Goal: Check status: Check status

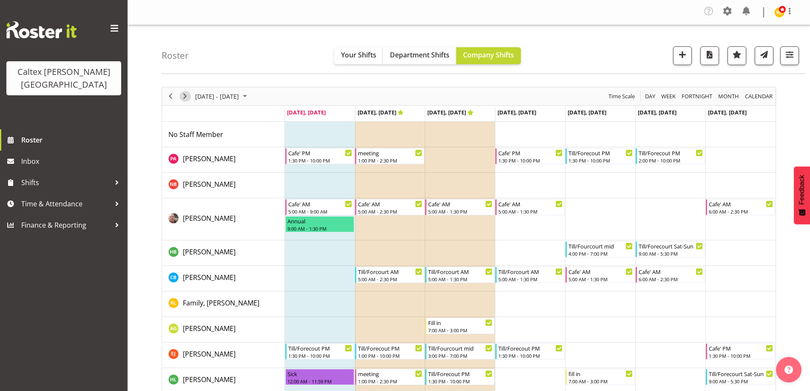
click at [182, 94] on span "Next" at bounding box center [185, 96] width 10 height 11
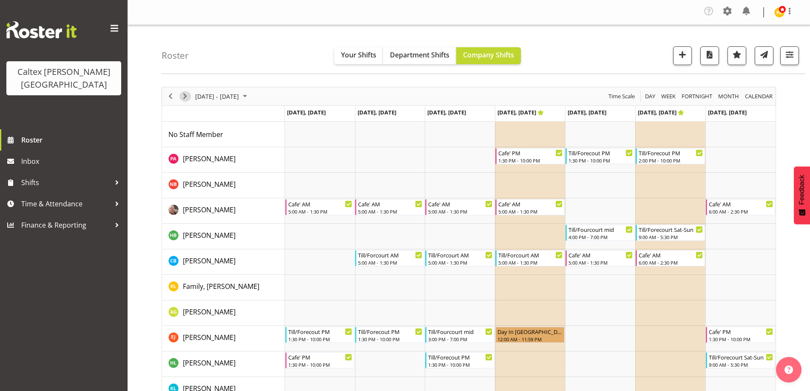
click at [186, 96] on span "Next" at bounding box center [185, 96] width 10 height 11
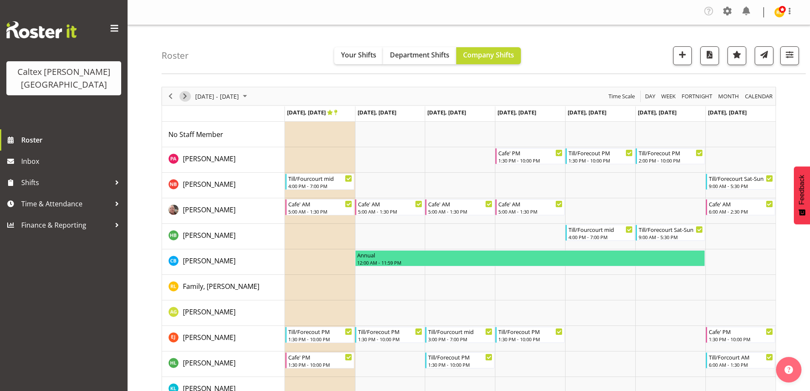
click at [188, 98] on span "Next" at bounding box center [185, 96] width 10 height 11
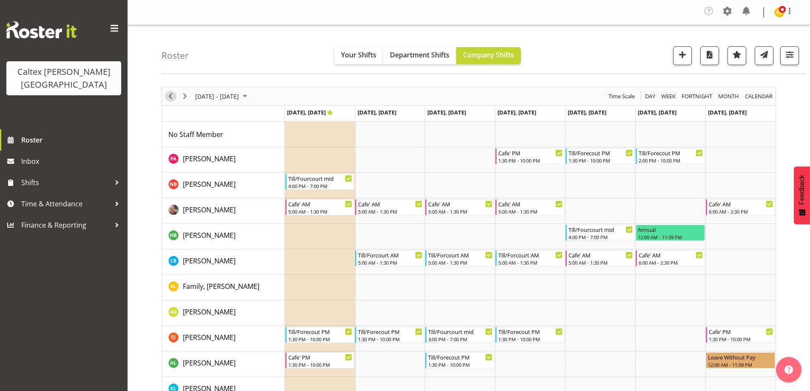
click at [172, 95] on span "Previous" at bounding box center [170, 96] width 10 height 11
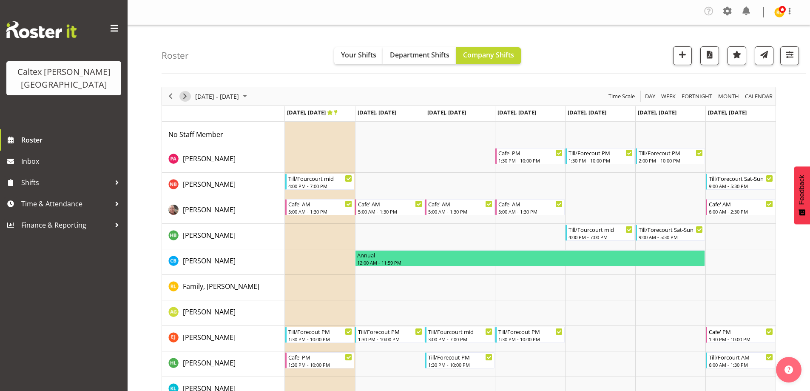
click at [185, 93] on span "Next" at bounding box center [185, 96] width 10 height 11
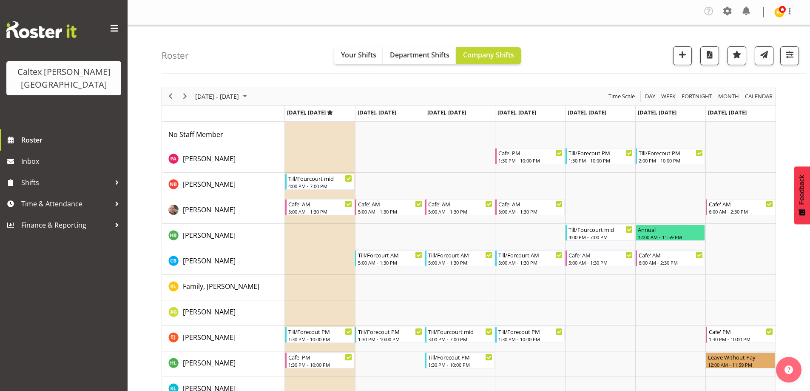
click at [333, 110] on icon "Timeline Week of September 29, 2025" at bounding box center [330, 113] width 6 height 6
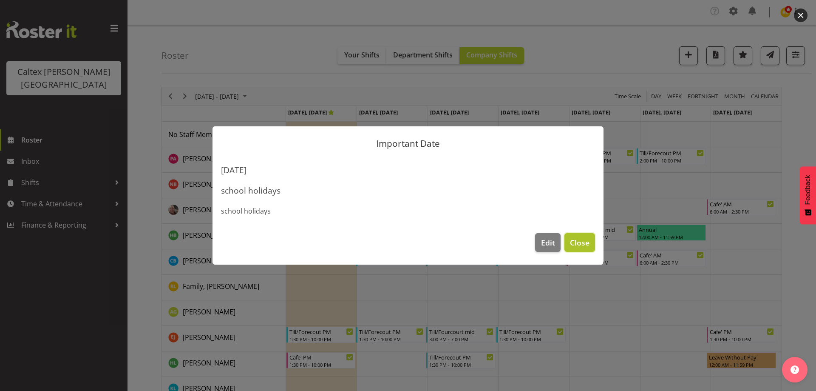
click at [578, 247] on span "Close" at bounding box center [580, 242] width 20 height 11
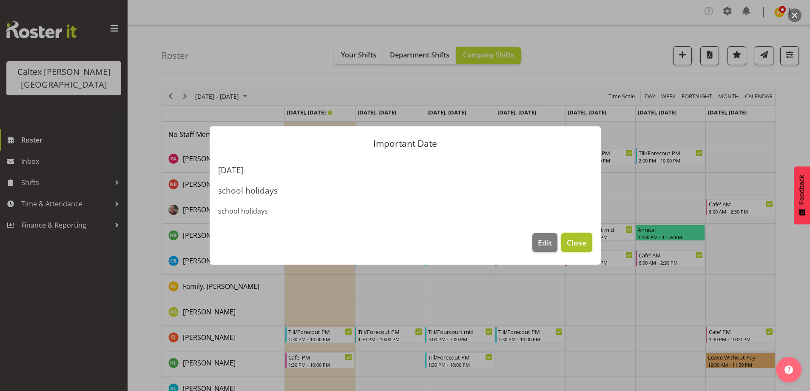
click at [576, 241] on span "Close" at bounding box center [577, 242] width 20 height 11
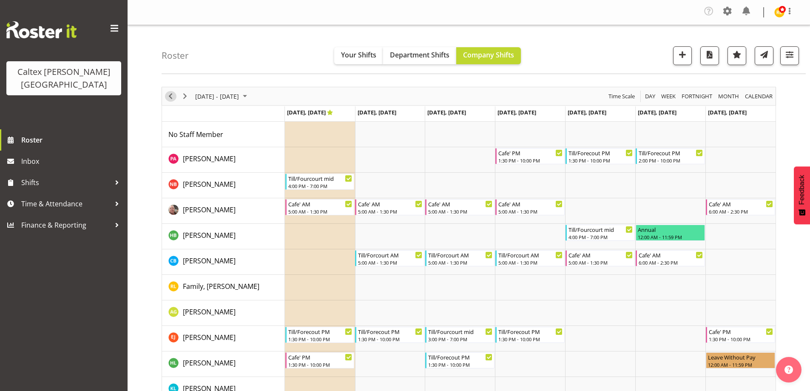
click at [168, 95] on span "Previous" at bounding box center [170, 96] width 10 height 11
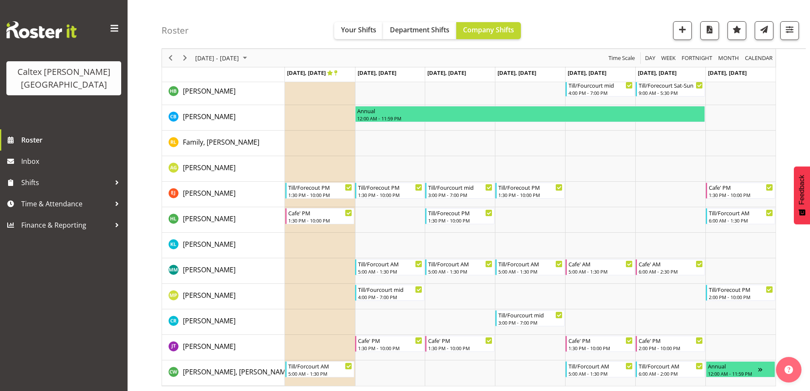
scroll to position [146, 0]
